Goal: Task Accomplishment & Management: Manage account settings

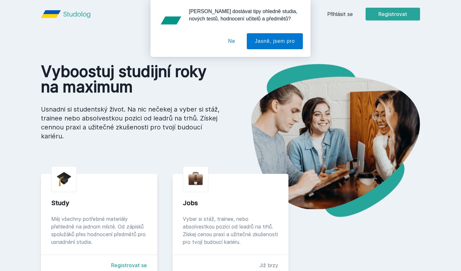
click at [232, 41] on button "Ne" at bounding box center [231, 41] width 23 height 16
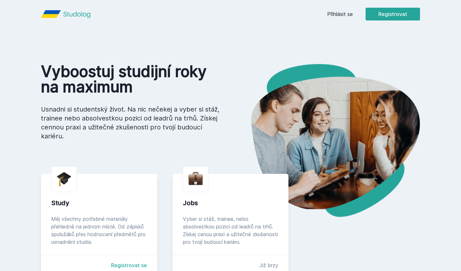
click at [338, 16] on link "Přihlásit se" at bounding box center [340, 14] width 26 height 8
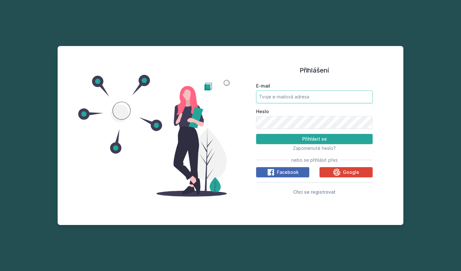
type input "[PERSON_NAME][EMAIL_ADDRESS][DOMAIN_NAME]"
click at [314, 139] on button "Přihlásit se" at bounding box center [314, 139] width 116 height 10
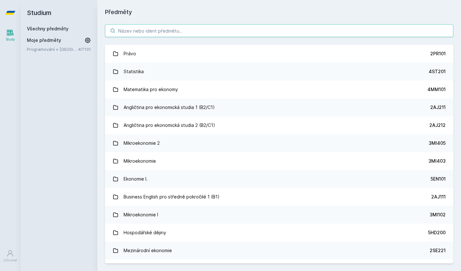
click at [166, 36] on input "search" at bounding box center [279, 30] width 348 height 13
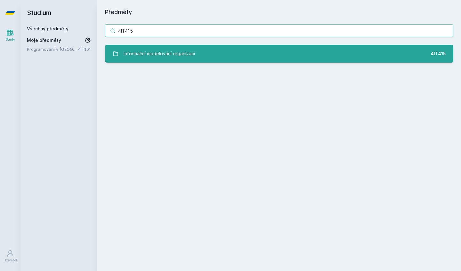
type input "4IT415"
click at [151, 57] on div "Informační modelování organizací" at bounding box center [158, 53] width 71 height 13
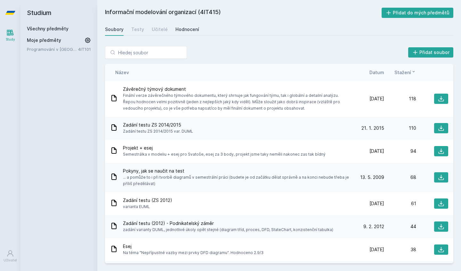
click at [177, 30] on div "Hodnocení" at bounding box center [187, 29] width 24 height 6
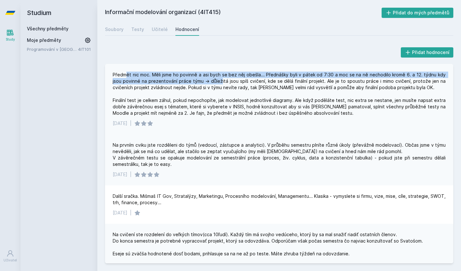
drag, startPoint x: 124, startPoint y: 77, endPoint x: 208, endPoint y: 80, distance: 83.9
click at [208, 80] on div "Předmět nic moc. Měli jsme ho povinně a asi bych se bez něj obešla... Přednášky…" at bounding box center [279, 94] width 333 height 45
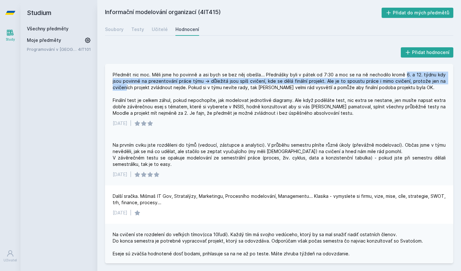
drag, startPoint x: 398, startPoint y: 76, endPoint x: 438, endPoint y: 78, distance: 40.1
click at [438, 78] on div "Předmět nic moc. Měli jsme ho povinně a asi bych se bez něj obešla... Přednášky…" at bounding box center [279, 94] width 333 height 45
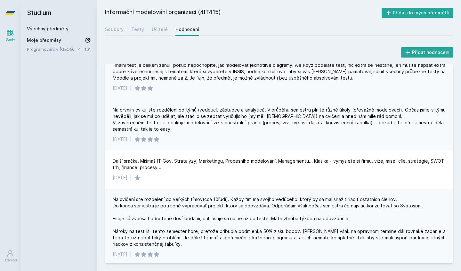
scroll to position [36, 0]
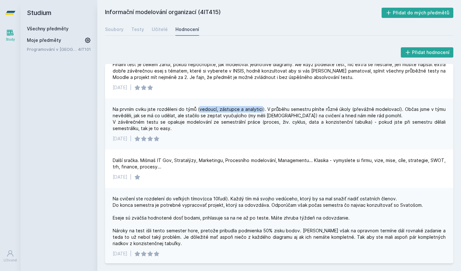
drag, startPoint x: 201, startPoint y: 115, endPoint x: 263, endPoint y: 115, distance: 62.4
click at [263, 115] on div "Na prvním cviku jste rozděleni do týmů (vedoucí, zástupce a analytici). V průbě…" at bounding box center [279, 119] width 333 height 26
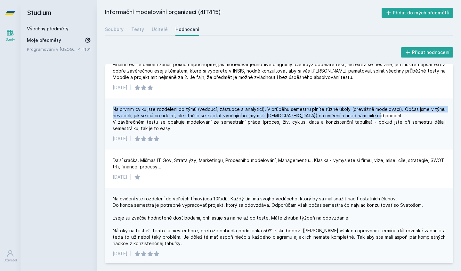
drag, startPoint x: 263, startPoint y: 115, endPoint x: 228, endPoint y: 112, distance: 35.4
click at [228, 112] on div "Na prvním cviku jste rozděleni do týmů (vedoucí, zástupce a analytici). V průbě…" at bounding box center [279, 124] width 348 height 51
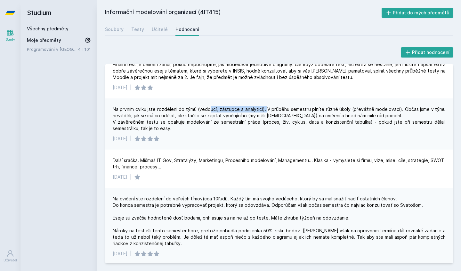
drag, startPoint x: 212, startPoint y: 113, endPoint x: 268, endPoint y: 113, distance: 56.3
click at [269, 113] on div "Na prvním cviku jste rozděleni do týmů (vedoucí, zástupce a analytici). V průbě…" at bounding box center [279, 119] width 333 height 26
click at [266, 113] on div "Na prvním cviku jste rozděleni do týmů (vedoucí, zástupce a analytici). V průbě…" at bounding box center [279, 119] width 333 height 26
drag, startPoint x: 267, startPoint y: 116, endPoint x: 281, endPoint y: 116, distance: 13.8
click at [281, 116] on div "Na prvním cviku jste rozděleni do týmů (vedoucí, zástupce a analytici). V průbě…" at bounding box center [279, 119] width 333 height 26
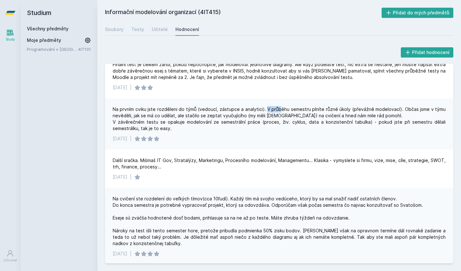
click at [281, 116] on div "Na prvním cviku jste rozděleni do týmů (vedoucí, zástupce a analytici). V průbě…" at bounding box center [279, 119] width 333 height 26
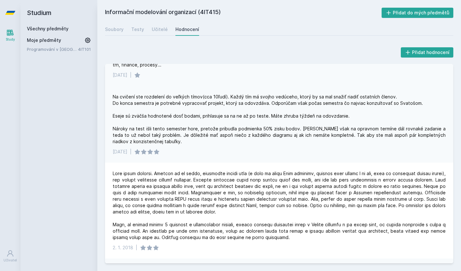
scroll to position [146, 0]
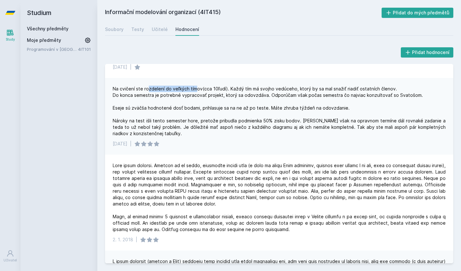
drag, startPoint x: 148, startPoint y: 96, endPoint x: 196, endPoint y: 95, distance: 48.0
click at [196, 95] on div "Na cvičení ste rozdelení do veľkých tímov(cca 10ľudí). Každý tím má svojho vedú…" at bounding box center [279, 111] width 333 height 51
click at [402, 13] on button "Přidat do mých předmětů" at bounding box center [417, 13] width 72 height 10
click at [68, 59] on link "Programování v [GEOGRAPHIC_DATA]" at bounding box center [52, 58] width 51 height 6
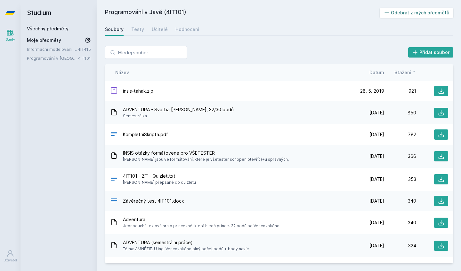
click at [418, 15] on button "Odebrat z mých předmětů" at bounding box center [416, 13] width 74 height 10
click at [58, 28] on link "Všechny předměty" at bounding box center [48, 28] width 42 height 5
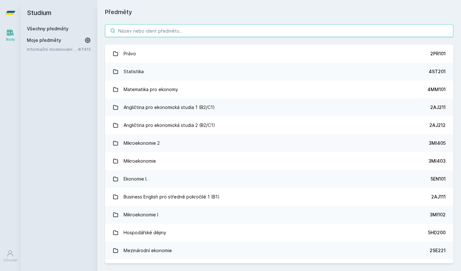
click at [187, 28] on input "search" at bounding box center [279, 30] width 348 height 13
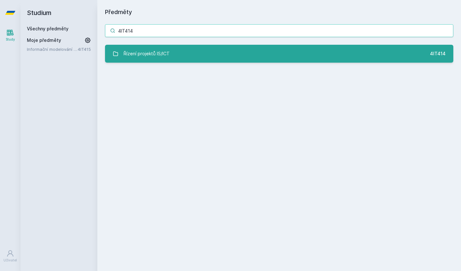
type input "4IT414"
click at [215, 59] on link "Řízení projektů IS/ICT 4IT414" at bounding box center [279, 54] width 348 height 18
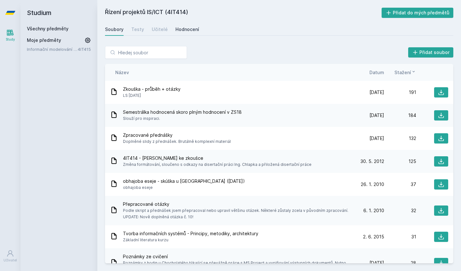
click at [187, 31] on div "Hodnocení" at bounding box center [187, 29] width 24 height 6
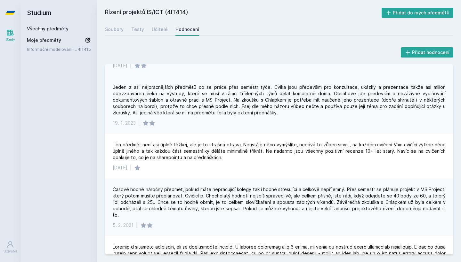
scroll to position [130, 0]
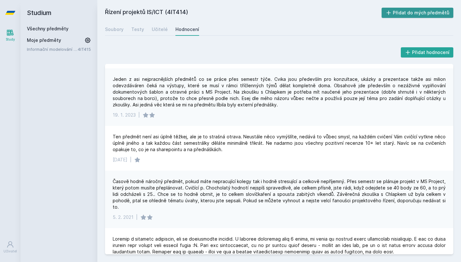
click at [423, 13] on button "Přidat do mých předmětů" at bounding box center [417, 13] width 72 height 10
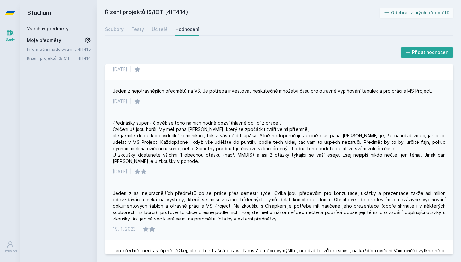
scroll to position [16, 0]
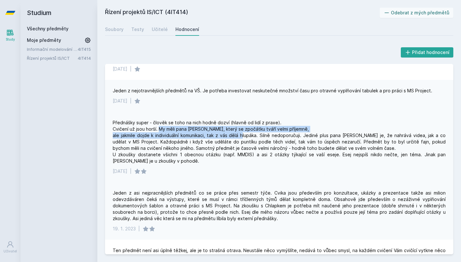
drag, startPoint x: 159, startPoint y: 130, endPoint x: 257, endPoint y: 134, distance: 98.0
click at [257, 134] on div "Přednášky super - člověk se toho na nich hodně dozví (hlavně od lidí z praxe). …" at bounding box center [279, 142] width 333 height 45
click at [156, 29] on div "Učitelé" at bounding box center [160, 29] width 16 height 6
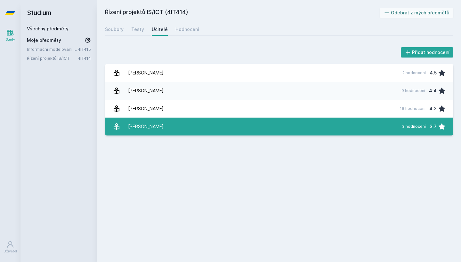
click at [401, 129] on div "3 hodnocení 3.7" at bounding box center [421, 126] width 47 height 13
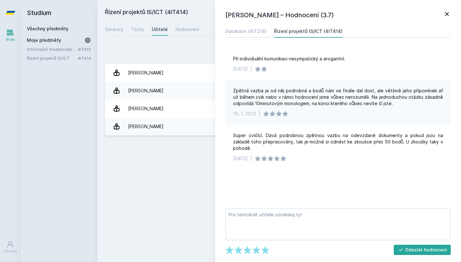
click at [446, 15] on icon at bounding box center [447, 14] width 4 height 4
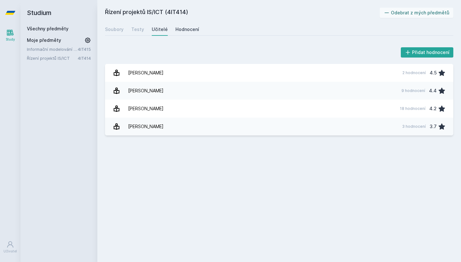
click at [189, 31] on div "Hodnocení" at bounding box center [187, 29] width 24 height 6
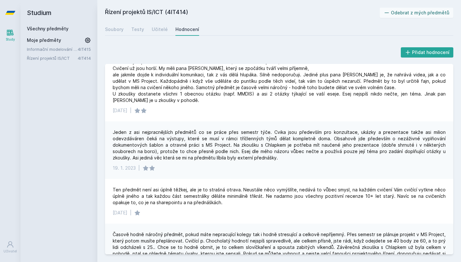
scroll to position [77, 0]
click at [65, 31] on link "Všechny předměty" at bounding box center [48, 28] width 42 height 5
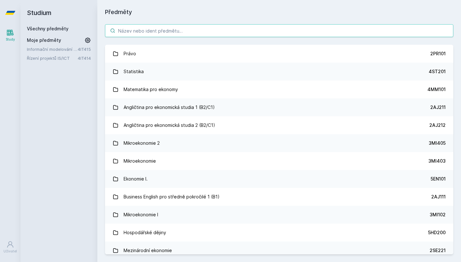
click at [132, 27] on input "search" at bounding box center [279, 30] width 348 height 13
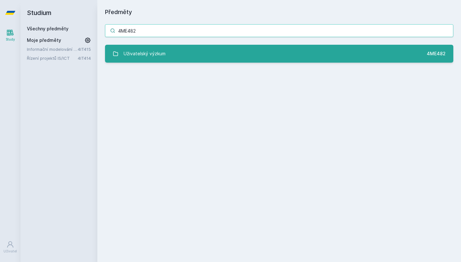
type input "4ME482"
click at [134, 52] on div "Uživatelský výzkum" at bounding box center [144, 53] width 42 height 13
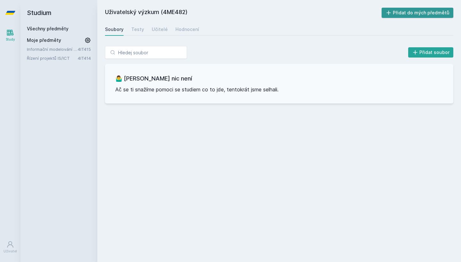
click at [403, 13] on button "Přidat do mých předmětů" at bounding box center [417, 13] width 72 height 10
click at [168, 33] on div "Soubory Testy Učitelé Hodnocení" at bounding box center [279, 29] width 348 height 13
click at [180, 32] on div "Hodnocení" at bounding box center [187, 29] width 24 height 6
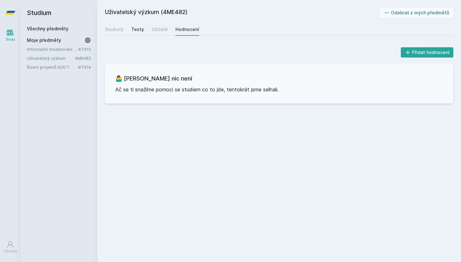
click at [140, 32] on div "Testy" at bounding box center [137, 29] width 13 height 6
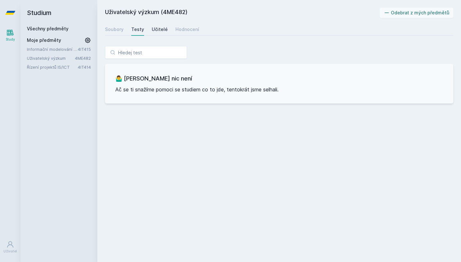
click at [155, 32] on div "Učitelé" at bounding box center [160, 29] width 16 height 6
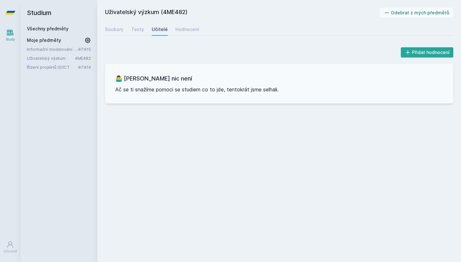
click at [66, 26] on link "Všechny předměty" at bounding box center [48, 28] width 42 height 5
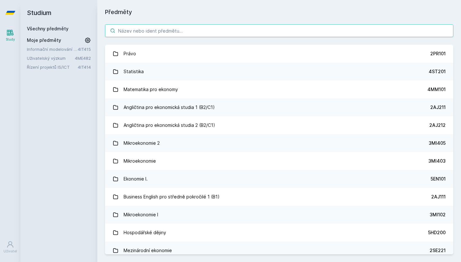
click at [167, 34] on input "search" at bounding box center [279, 30] width 348 height 13
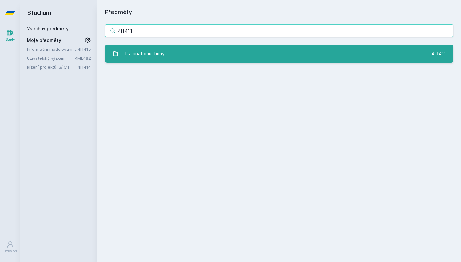
type input "4IT411"
click at [159, 51] on div "IT a anatomie firmy" at bounding box center [143, 53] width 41 height 13
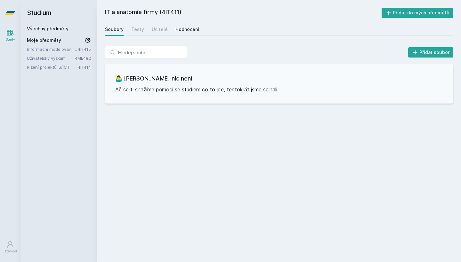
click at [187, 27] on div "Hodnocení" at bounding box center [187, 29] width 24 height 6
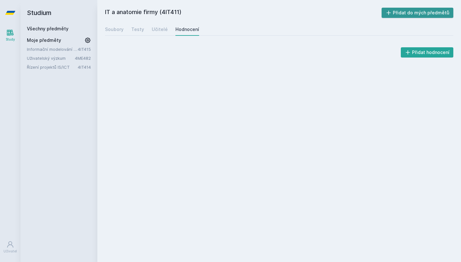
click at [405, 16] on button "Přidat do mých předmětů" at bounding box center [417, 13] width 72 height 10
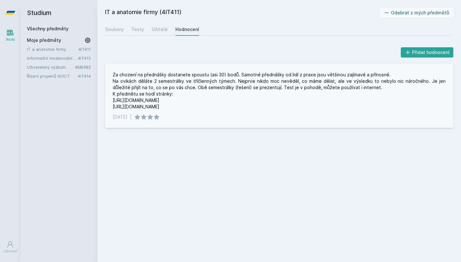
click at [233, 95] on div "Za chození na přednášky dostanete spoustu (asi 30) bodů. Samotné přednášky od l…" at bounding box center [279, 91] width 333 height 38
click at [70, 30] on div "Všechny předměty" at bounding box center [59, 29] width 64 height 6
click at [60, 30] on link "Všechny předměty" at bounding box center [48, 28] width 42 height 5
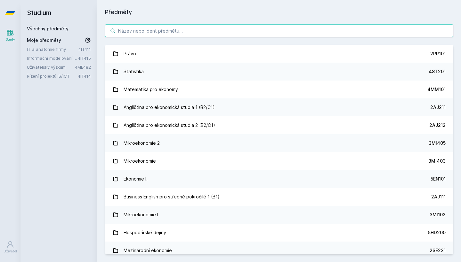
click at [255, 35] on input "search" at bounding box center [279, 30] width 348 height 13
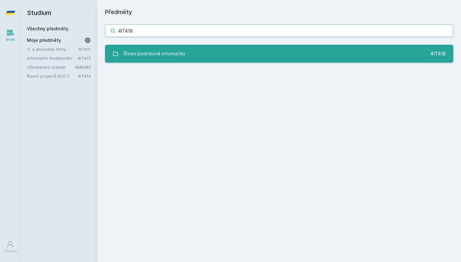
type input "4IT418"
click at [250, 48] on link "Řízení podnikové informatiky 4IT418" at bounding box center [279, 54] width 348 height 18
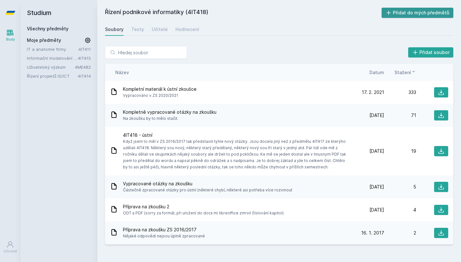
click at [427, 16] on button "Přidat do mých předmětů" at bounding box center [417, 13] width 72 height 10
click at [190, 33] on link "Hodnocení" at bounding box center [187, 29] width 24 height 13
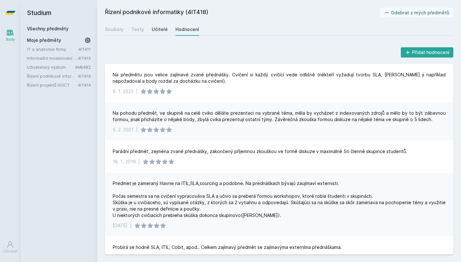
click at [160, 29] on div "Učitelé" at bounding box center [160, 29] width 16 height 6
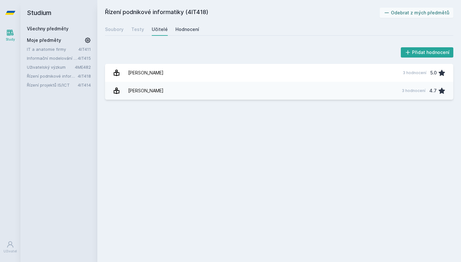
click at [194, 30] on div "Hodnocení" at bounding box center [187, 29] width 24 height 6
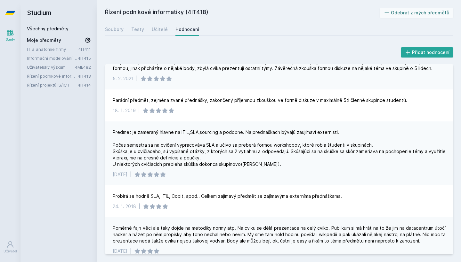
scroll to position [52, 0]
click at [73, 77] on link "Řízení podnikové informatiky" at bounding box center [52, 76] width 51 height 6
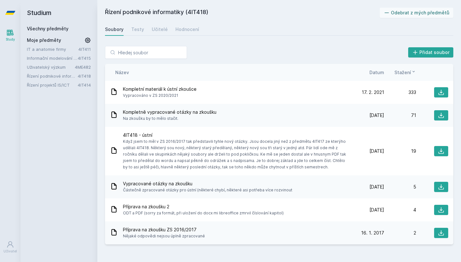
click at [58, 67] on link "Uživatelský výzkum" at bounding box center [51, 67] width 48 height 6
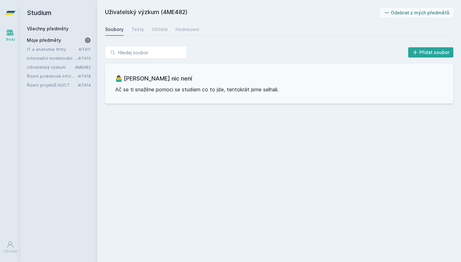
click at [59, 88] on div "Studium Všechny předměty Moje předměty IT a anatomie firmy 4IT411 Informační mo…" at bounding box center [58, 131] width 77 height 262
click at [60, 85] on link "Řízení projektů IS/ICT" at bounding box center [52, 85] width 51 height 6
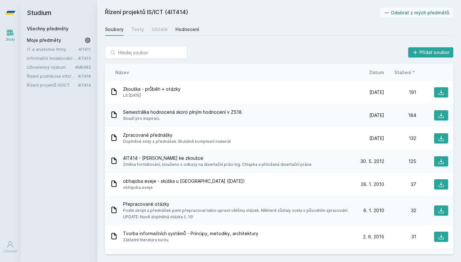
click at [190, 34] on link "Hodnocení" at bounding box center [187, 29] width 24 height 13
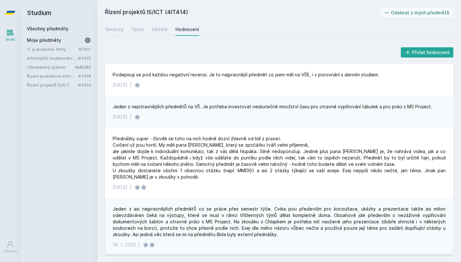
click at [54, 86] on link "Řízení projektů IS/ICT" at bounding box center [52, 85] width 51 height 6
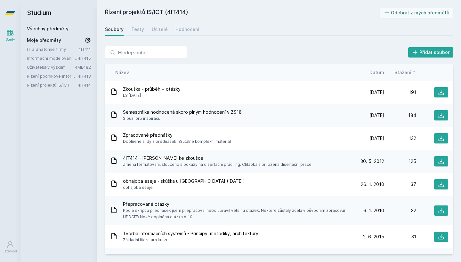
click at [55, 75] on link "Řízení podnikové informatiky" at bounding box center [52, 76] width 51 height 6
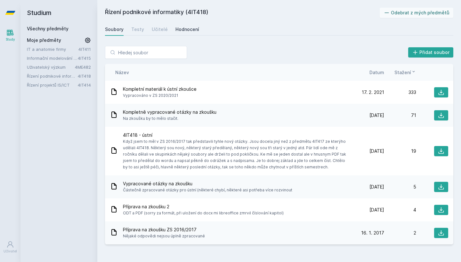
click at [193, 33] on link "Hodnocení" at bounding box center [187, 29] width 24 height 13
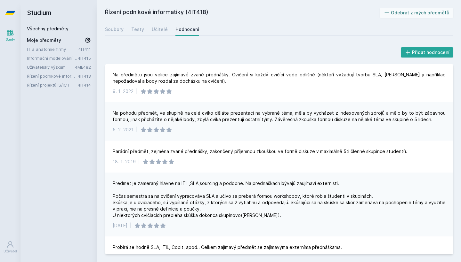
click at [83, 69] on link "4ME482" at bounding box center [83, 67] width 16 height 5
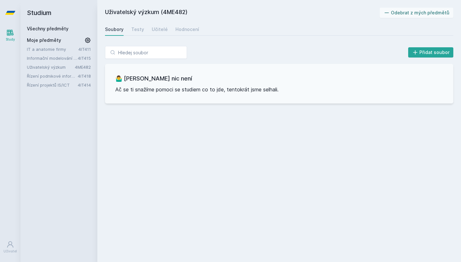
click at [61, 61] on link "Informační modelování organizací" at bounding box center [52, 58] width 51 height 6
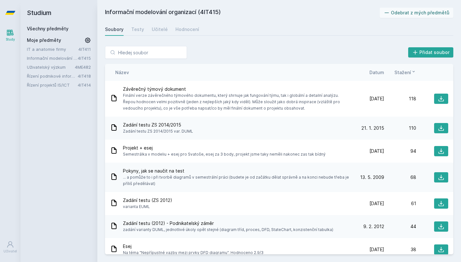
click at [374, 74] on span "Datum" at bounding box center [376, 72] width 15 height 7
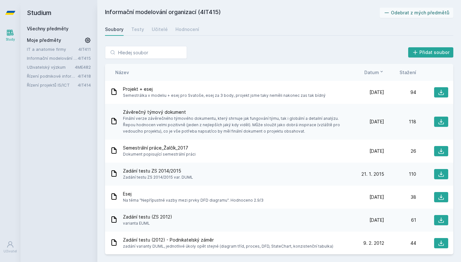
click at [375, 73] on span "Datum" at bounding box center [371, 72] width 15 height 7
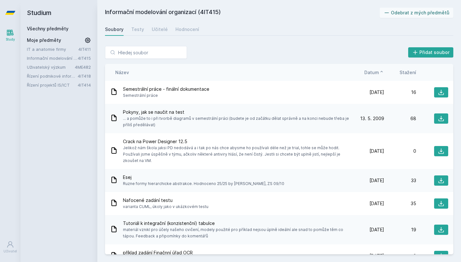
click at [375, 73] on span "Datum" at bounding box center [371, 72] width 15 height 7
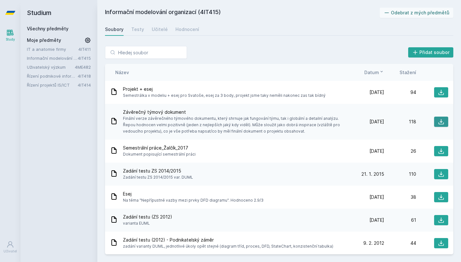
click at [437, 123] on button at bounding box center [441, 122] width 14 height 10
